Goal: Communication & Community: Answer question/provide support

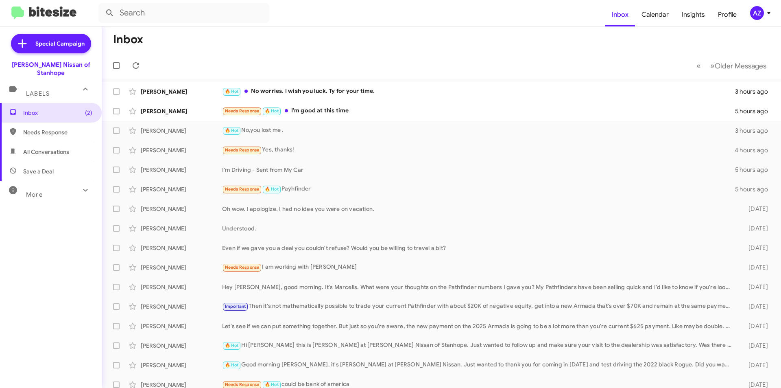
click at [325, 84] on div "Daniel Jedziniak 🔥 Hot No worries. I wish you luck. Ty for your time. 3 hours a…" at bounding box center [441, 91] width 666 height 16
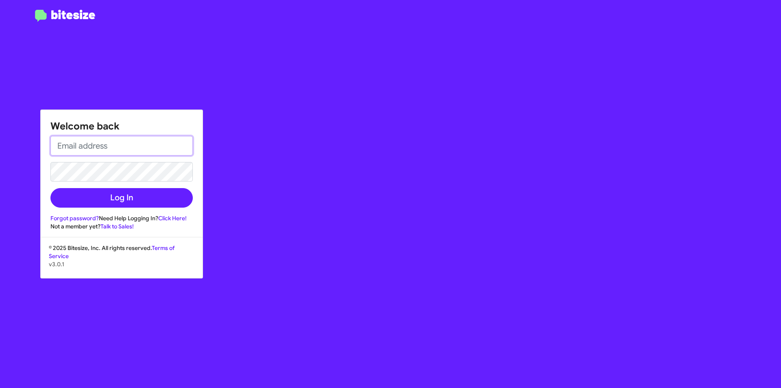
click at [149, 153] on input "email" at bounding box center [121, 146] width 142 height 20
type input "[EMAIL_ADDRESS][DOMAIN_NAME]"
click at [50, 188] on button "Log In" at bounding box center [121, 198] width 142 height 20
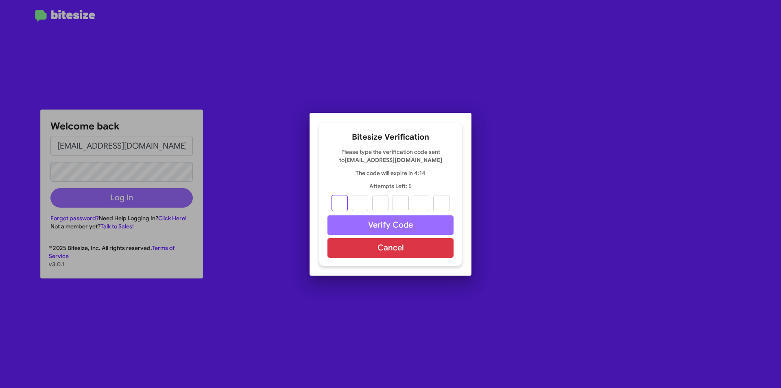
type input "4"
type input "1"
type input "9"
type input "4"
type input "8"
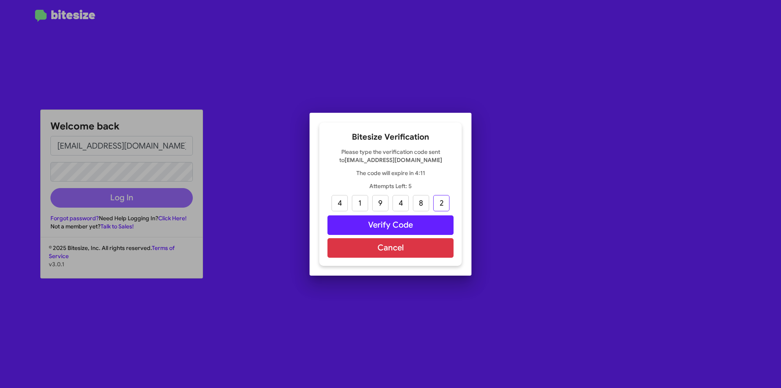
type input "2"
click at [415, 228] on button "Verify Code" at bounding box center [390, 225] width 126 height 20
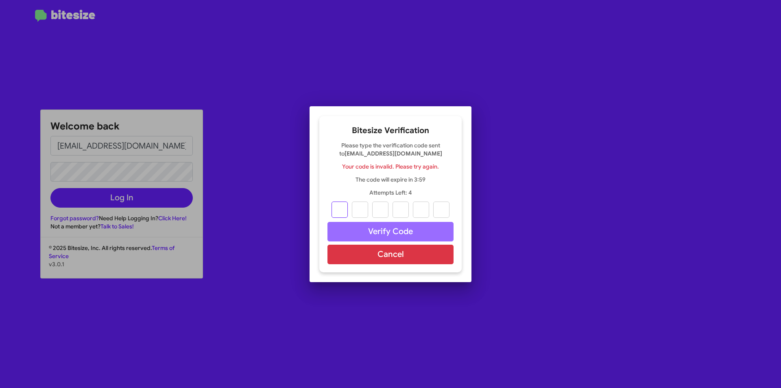
type input "4"
type input "1"
type input "9"
type input "4"
type input "8"
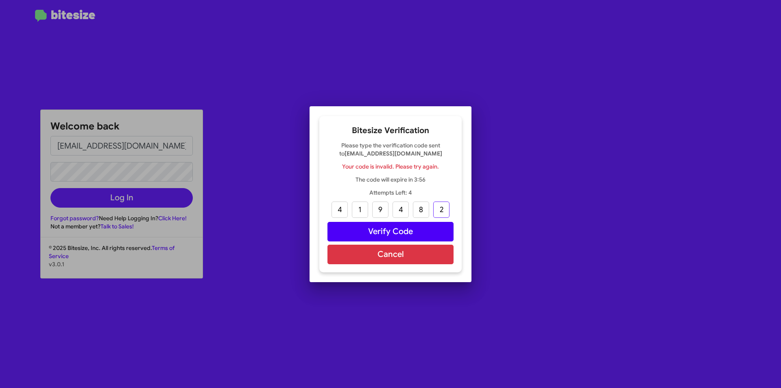
type input "2"
click at [416, 235] on button "Verify Code" at bounding box center [390, 232] width 126 height 20
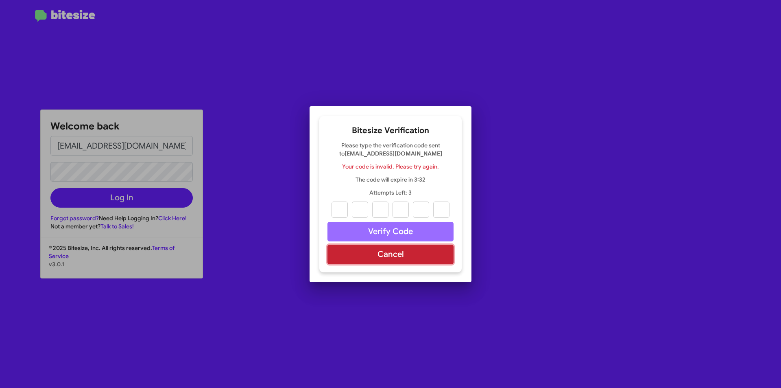
click at [378, 257] on button "Cancel" at bounding box center [390, 254] width 126 height 20
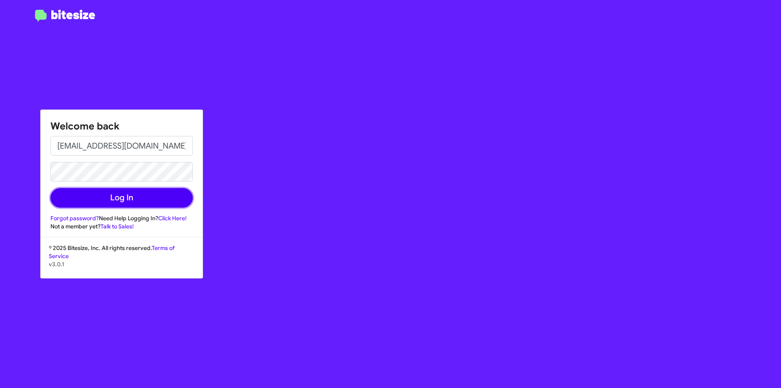
click at [147, 195] on button "Log In" at bounding box center [121, 198] width 142 height 20
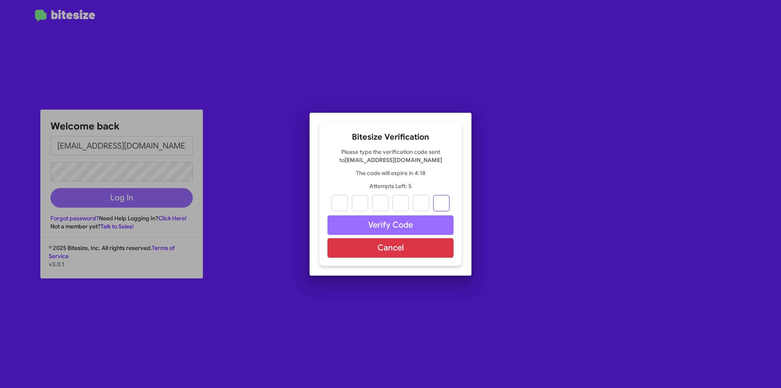
paste input "6"
type input "6"
type input "7"
type input "3"
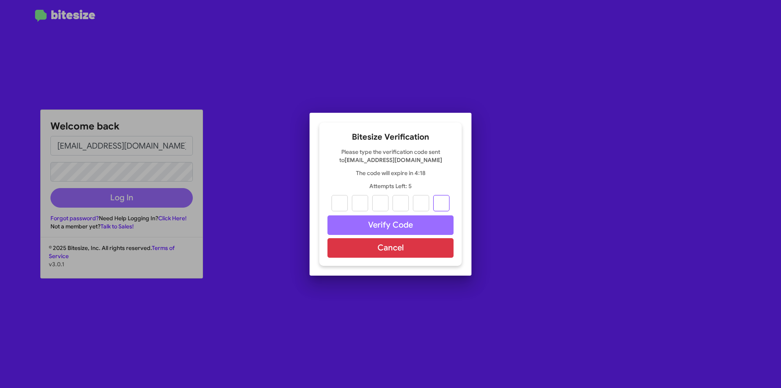
type input "3"
type input "6"
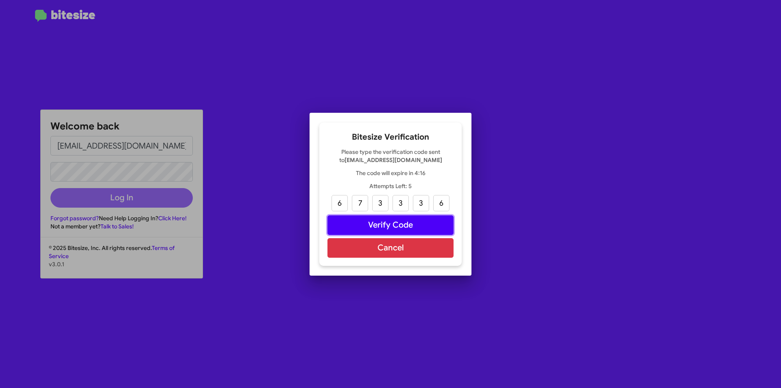
click at [399, 222] on button "Verify Code" at bounding box center [390, 225] width 126 height 20
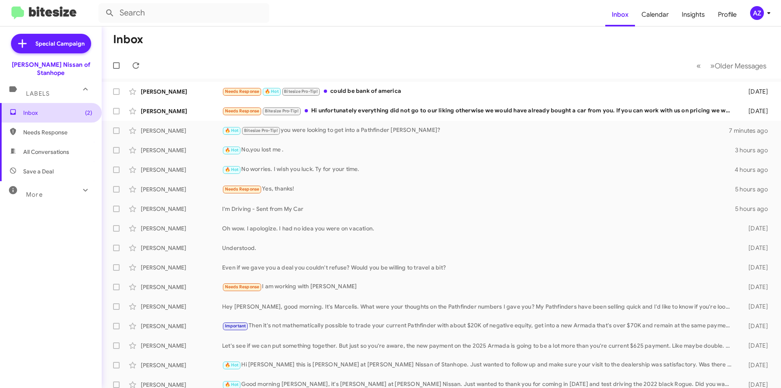
click at [61, 109] on span "Inbox (2)" at bounding box center [57, 113] width 69 height 8
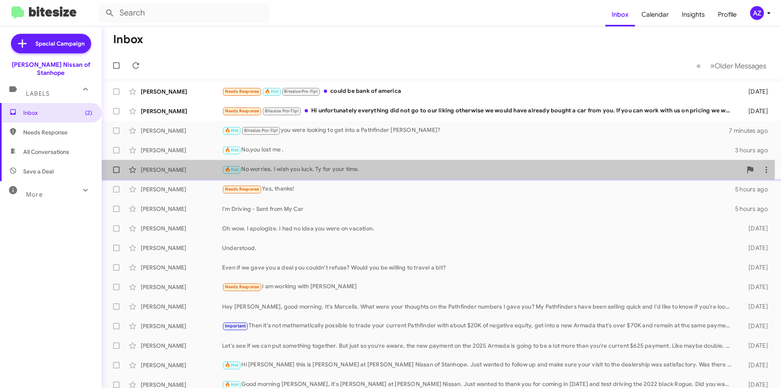
click at [184, 168] on div "[PERSON_NAME]" at bounding box center [181, 170] width 81 height 8
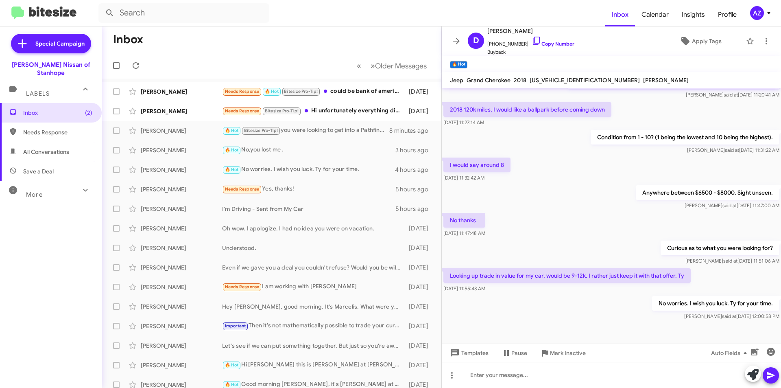
scroll to position [104, 0]
click at [185, 116] on div "[PERSON_NAME] Needs Response Bitesize Pro-Tip! Hi unfortunately everything did …" at bounding box center [271, 111] width 327 height 16
